Goal: Task Accomplishment & Management: Use online tool/utility

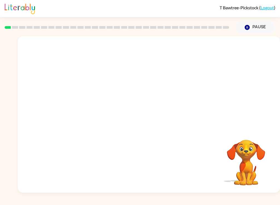
click at [253, 29] on button "Pause Pause" at bounding box center [256, 27] width 40 height 13
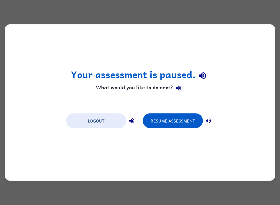
click at [177, 122] on button "Resume Assessment" at bounding box center [173, 120] width 60 height 15
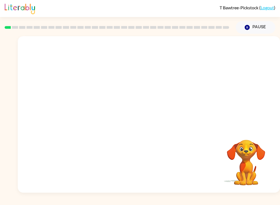
click at [251, 30] on button "Pause Pause" at bounding box center [256, 27] width 40 height 13
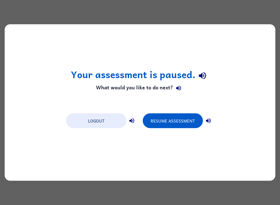
click at [2, 200] on div "Your assessment is paused. What would you like to do next? Logout Resume Assess…" at bounding box center [140, 102] width 280 height 205
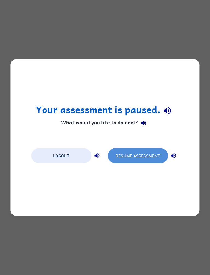
click at [156, 157] on button "Resume Assessment" at bounding box center [138, 155] width 60 height 15
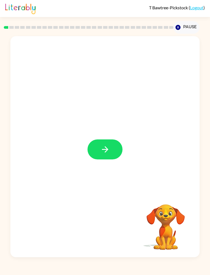
click at [110, 154] on button "button" at bounding box center [105, 149] width 35 height 20
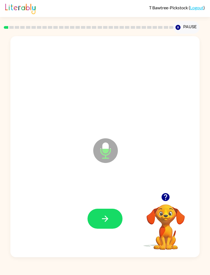
click at [103, 204] on icon "button" at bounding box center [105, 218] width 6 height 6
click at [110, 204] on icon "button" at bounding box center [105, 219] width 10 height 10
click at [106, 204] on icon "button" at bounding box center [105, 219] width 10 height 10
click at [106, 204] on icon "button" at bounding box center [105, 218] width 6 height 6
click at [111, 204] on button "button" at bounding box center [105, 219] width 35 height 20
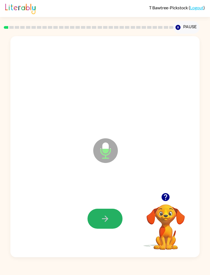
click at [108, 204] on icon "button" at bounding box center [105, 218] width 6 height 6
click at [107, 204] on icon "button" at bounding box center [105, 218] width 6 height 6
click at [117, 204] on button "button" at bounding box center [105, 219] width 35 height 20
click at [115, 204] on button "button" at bounding box center [105, 219] width 35 height 20
click at [109, 204] on icon "button" at bounding box center [105, 219] width 10 height 10
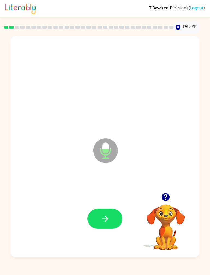
click at [108, 204] on icon "button" at bounding box center [105, 219] width 10 height 10
click at [109, 204] on icon "button" at bounding box center [105, 219] width 10 height 10
click at [112, 204] on button "button" at bounding box center [105, 219] width 35 height 20
click at [114, 204] on button "button" at bounding box center [105, 219] width 35 height 20
click at [107, 204] on icon "button" at bounding box center [105, 219] width 10 height 10
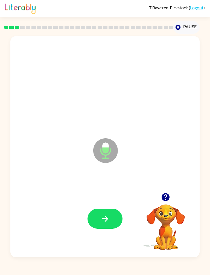
click at [114, 204] on button "button" at bounding box center [105, 219] width 35 height 20
click at [101, 204] on button "button" at bounding box center [105, 219] width 35 height 20
click at [106, 204] on icon "button" at bounding box center [105, 219] width 10 height 10
click at [109, 204] on icon "button" at bounding box center [105, 219] width 10 height 10
click at [105, 204] on icon "button" at bounding box center [105, 219] width 10 height 10
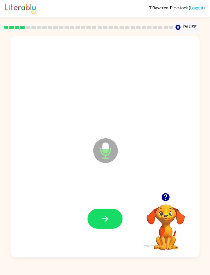
click at [109, 204] on icon "button" at bounding box center [105, 219] width 10 height 10
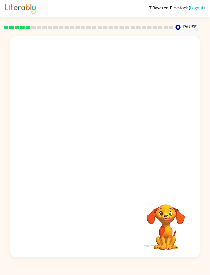
click at [180, 204] on video "Your browser must support playing .mp4 files to use Literably. Please try using…" at bounding box center [165, 223] width 55 height 55
click at [187, 204] on video "Your browser must support playing .mp4 files to use Literably. Please try using…" at bounding box center [165, 223] width 55 height 55
click at [166, 204] on video "Your browser must support playing .mp4 files to use Literably. Please try using…" at bounding box center [165, 223] width 55 height 55
click at [169, 204] on video "Your browser must support playing .mp4 files to use Literably. Please try using…" at bounding box center [165, 223] width 55 height 55
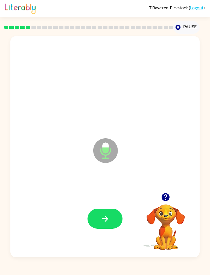
click at [111, 204] on button "button" at bounding box center [105, 219] width 35 height 20
click at [114, 204] on button "button" at bounding box center [105, 219] width 35 height 20
click at [107, 204] on icon "button" at bounding box center [105, 219] width 10 height 10
click at [109, 204] on icon "button" at bounding box center [105, 219] width 10 height 10
click at [105, 204] on icon "button" at bounding box center [105, 219] width 10 height 10
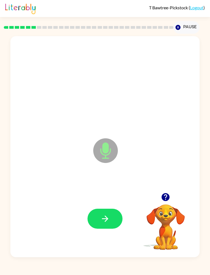
click at [111, 204] on button "button" at bounding box center [105, 219] width 35 height 20
click at [104, 204] on icon "button" at bounding box center [105, 219] width 10 height 10
click at [107, 204] on icon "button" at bounding box center [105, 219] width 10 height 10
click at [109, 204] on div at bounding box center [105, 218] width 178 height 66
click at [107, 204] on icon "button" at bounding box center [105, 219] width 10 height 10
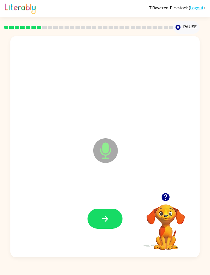
click at [103, 204] on icon "button" at bounding box center [105, 219] width 10 height 10
click at [102, 204] on icon "button" at bounding box center [105, 219] width 10 height 10
click at [108, 204] on button "button" at bounding box center [105, 219] width 35 height 20
click at [113, 204] on button "button" at bounding box center [105, 219] width 35 height 20
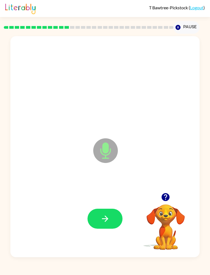
click at [114, 204] on button "button" at bounding box center [105, 219] width 35 height 20
click at [110, 204] on button "button" at bounding box center [105, 219] width 35 height 20
click at [112, 204] on button "button" at bounding box center [105, 219] width 35 height 20
click at [106, 204] on icon "button" at bounding box center [105, 218] width 6 height 6
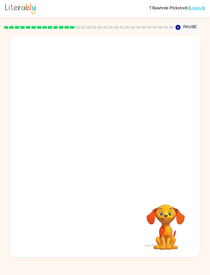
click at [195, 204] on div at bounding box center [104, 146] width 189 height 221
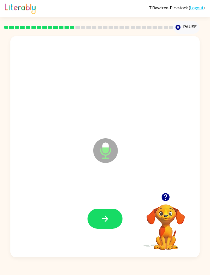
click at [112, 204] on button "button" at bounding box center [105, 219] width 35 height 20
click at [111, 204] on button "button" at bounding box center [105, 219] width 35 height 20
click at [104, 204] on icon "button" at bounding box center [105, 219] width 10 height 10
click at [108, 204] on icon "button" at bounding box center [105, 219] width 10 height 10
click at [95, 204] on button "button" at bounding box center [105, 219] width 35 height 20
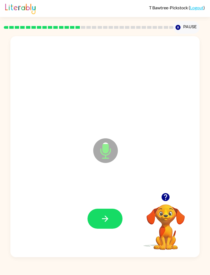
click at [103, 204] on icon "button" at bounding box center [105, 219] width 10 height 10
click at [108, 204] on icon "button" at bounding box center [105, 219] width 10 height 10
click at [112, 204] on button "button" at bounding box center [105, 219] width 35 height 20
click at [111, 204] on button "button" at bounding box center [105, 219] width 35 height 20
click at [99, 204] on button "button" at bounding box center [105, 219] width 35 height 20
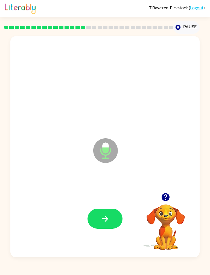
click at [106, 204] on icon "button" at bounding box center [105, 218] width 6 height 6
click at [110, 204] on button "button" at bounding box center [105, 219] width 35 height 20
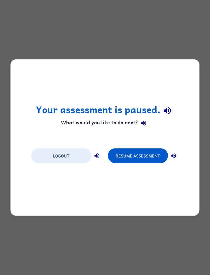
click at [149, 158] on button "Resume Assessment" at bounding box center [138, 155] width 60 height 15
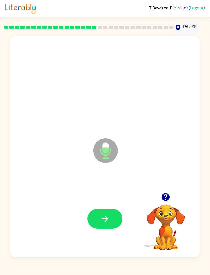
click at [112, 204] on button "button" at bounding box center [105, 219] width 35 height 20
click at [107, 204] on icon "button" at bounding box center [105, 219] width 10 height 10
click at [97, 204] on button "button" at bounding box center [105, 219] width 35 height 20
click at [112, 204] on button "button" at bounding box center [105, 219] width 35 height 20
click at [99, 204] on button "button" at bounding box center [105, 219] width 35 height 20
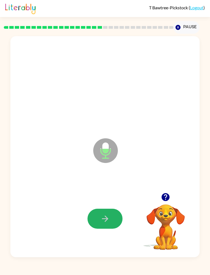
click at [106, 204] on icon "button" at bounding box center [105, 219] width 10 height 10
click at [108, 204] on button "button" at bounding box center [105, 219] width 35 height 20
click at [107, 204] on icon "button" at bounding box center [105, 218] width 6 height 6
click at [109, 204] on button "button" at bounding box center [105, 219] width 35 height 20
click at [105, 204] on button "button" at bounding box center [105, 219] width 35 height 20
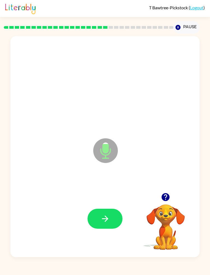
click at [112, 204] on button "button" at bounding box center [105, 219] width 35 height 20
click at [104, 204] on icon "button" at bounding box center [105, 219] width 10 height 10
click at [102, 204] on button "button" at bounding box center [105, 219] width 35 height 20
click at [105, 204] on button "button" at bounding box center [105, 219] width 35 height 20
click at [106, 204] on icon "button" at bounding box center [105, 219] width 10 height 10
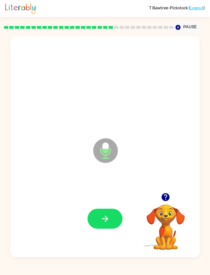
click at [109, 204] on button "button" at bounding box center [105, 219] width 35 height 20
click at [113, 204] on button "button" at bounding box center [105, 219] width 35 height 20
click at [108, 204] on icon "button" at bounding box center [105, 219] width 10 height 10
click at [117, 204] on button "button" at bounding box center [105, 219] width 35 height 20
click at [110, 204] on button "button" at bounding box center [105, 219] width 35 height 20
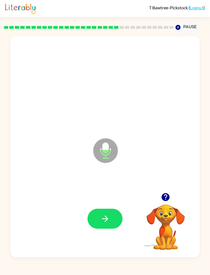
click at [109, 204] on button "button" at bounding box center [105, 219] width 35 height 20
click at [112, 204] on button "button" at bounding box center [105, 219] width 35 height 20
click at [111, 204] on button "button" at bounding box center [105, 219] width 35 height 20
click at [112, 204] on button "button" at bounding box center [105, 219] width 35 height 20
click at [106, 204] on icon "button" at bounding box center [105, 218] width 6 height 6
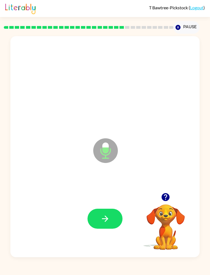
click at [107, 204] on icon "button" at bounding box center [105, 219] width 10 height 10
click at [116, 204] on button "button" at bounding box center [105, 219] width 35 height 20
click at [112, 204] on button "button" at bounding box center [105, 219] width 35 height 20
click at [116, 204] on button "button" at bounding box center [105, 219] width 35 height 20
click at [107, 204] on icon "button" at bounding box center [105, 219] width 10 height 10
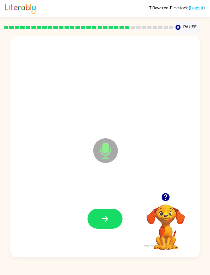
click at [109, 204] on button "button" at bounding box center [105, 219] width 35 height 20
click at [112, 204] on button "button" at bounding box center [105, 219] width 35 height 20
click at [111, 204] on button "button" at bounding box center [105, 219] width 35 height 20
click at [120, 204] on button "button" at bounding box center [105, 219] width 35 height 20
click at [107, 204] on button "button" at bounding box center [105, 219] width 35 height 20
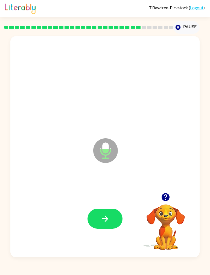
click at [110, 204] on icon "button" at bounding box center [105, 219] width 10 height 10
click at [112, 204] on button "button" at bounding box center [105, 219] width 35 height 20
click at [110, 204] on button "button" at bounding box center [105, 219] width 35 height 20
click at [114, 204] on button "button" at bounding box center [105, 219] width 35 height 20
click at [110, 204] on icon "button" at bounding box center [105, 219] width 10 height 10
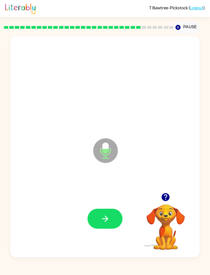
click at [104, 204] on icon "button" at bounding box center [105, 219] width 10 height 10
click at [110, 204] on button "button" at bounding box center [105, 219] width 35 height 20
click at [109, 204] on icon "button" at bounding box center [105, 219] width 10 height 10
click at [115, 204] on button "button" at bounding box center [105, 219] width 35 height 20
click at [114, 204] on button "button" at bounding box center [105, 219] width 35 height 20
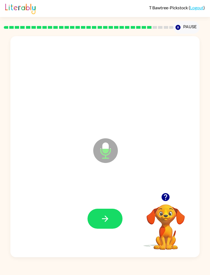
click at [111, 204] on button "button" at bounding box center [105, 219] width 35 height 20
click at [110, 204] on button "button" at bounding box center [105, 219] width 35 height 20
click at [111, 204] on button "button" at bounding box center [105, 219] width 35 height 20
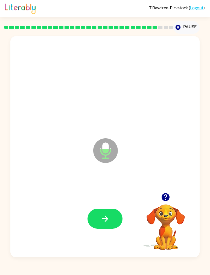
click at [111, 204] on button "button" at bounding box center [105, 219] width 35 height 20
click at [108, 204] on icon "button" at bounding box center [105, 219] width 10 height 10
click at [107, 204] on button "button" at bounding box center [105, 219] width 35 height 20
click at [112, 204] on button "button" at bounding box center [105, 219] width 35 height 20
click at [118, 204] on button "button" at bounding box center [105, 219] width 35 height 20
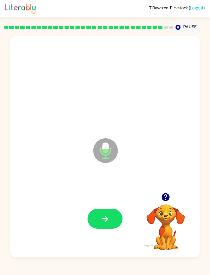
click at [101, 204] on button "button" at bounding box center [105, 219] width 35 height 20
click at [114, 204] on button "button" at bounding box center [105, 219] width 35 height 20
click at [111, 204] on button "button" at bounding box center [105, 219] width 35 height 20
click at [109, 204] on icon "button" at bounding box center [105, 219] width 10 height 10
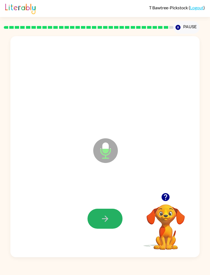
click at [117, 204] on button "button" at bounding box center [105, 219] width 35 height 20
